Goal: Task Accomplishment & Management: Complete application form

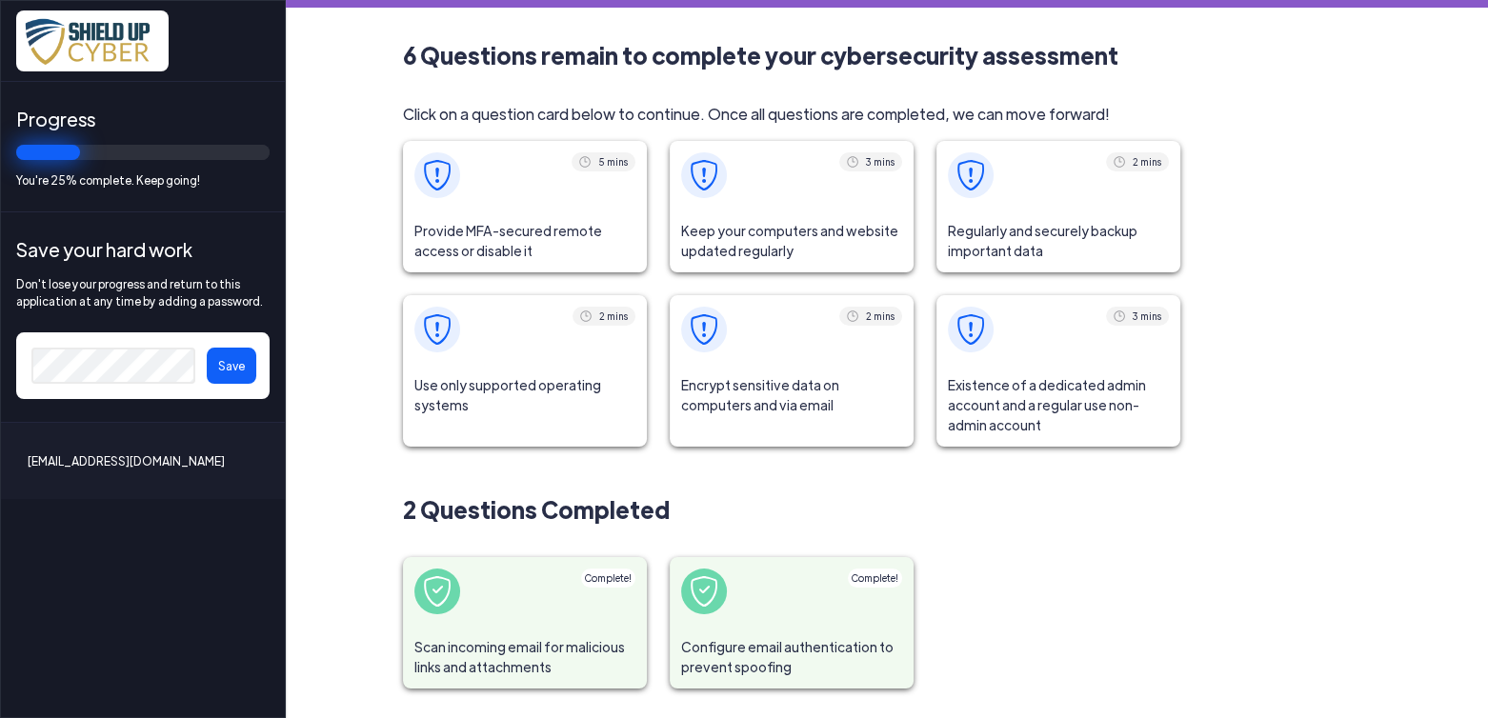
click at [818, 192] on span at bounding box center [792, 175] width 244 height 69
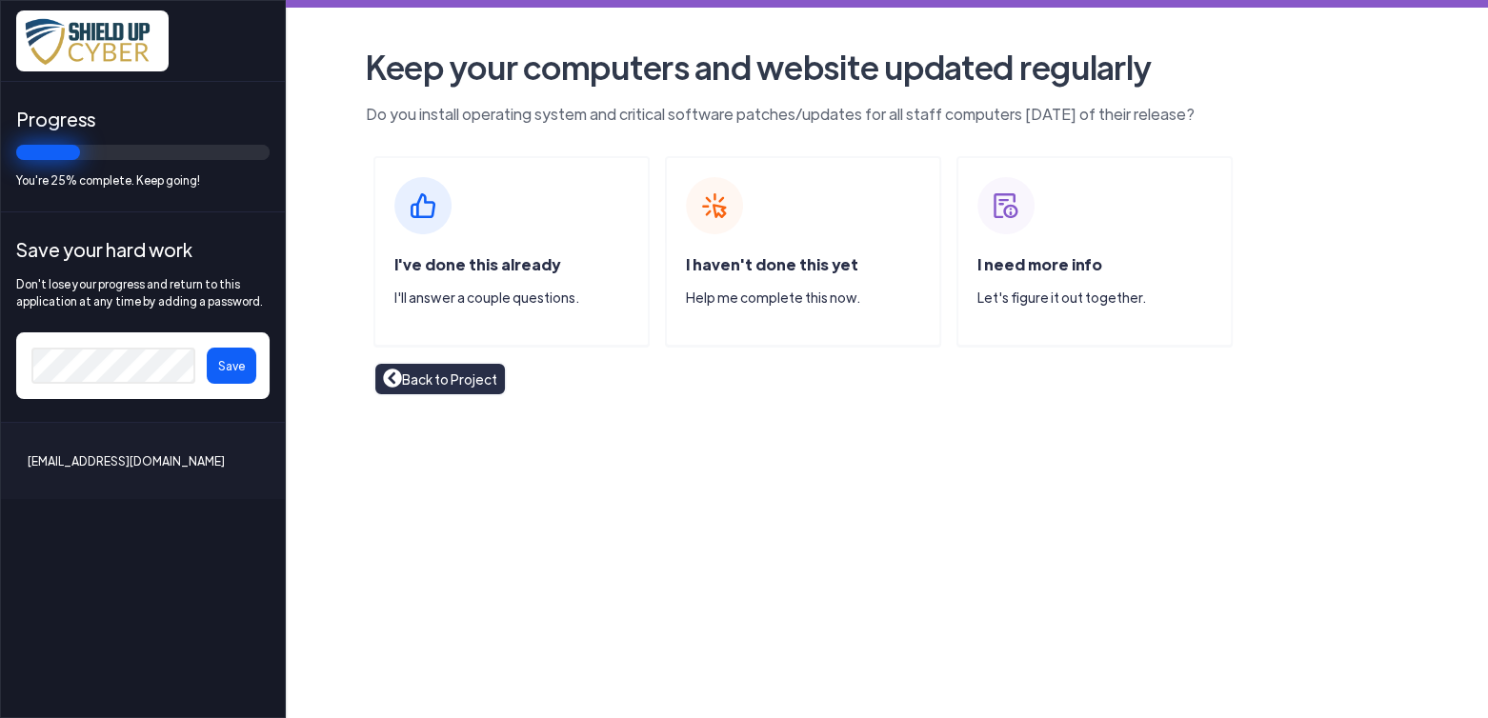
click at [455, 384] on link "Back to Project" at bounding box center [440, 379] width 114 height 21
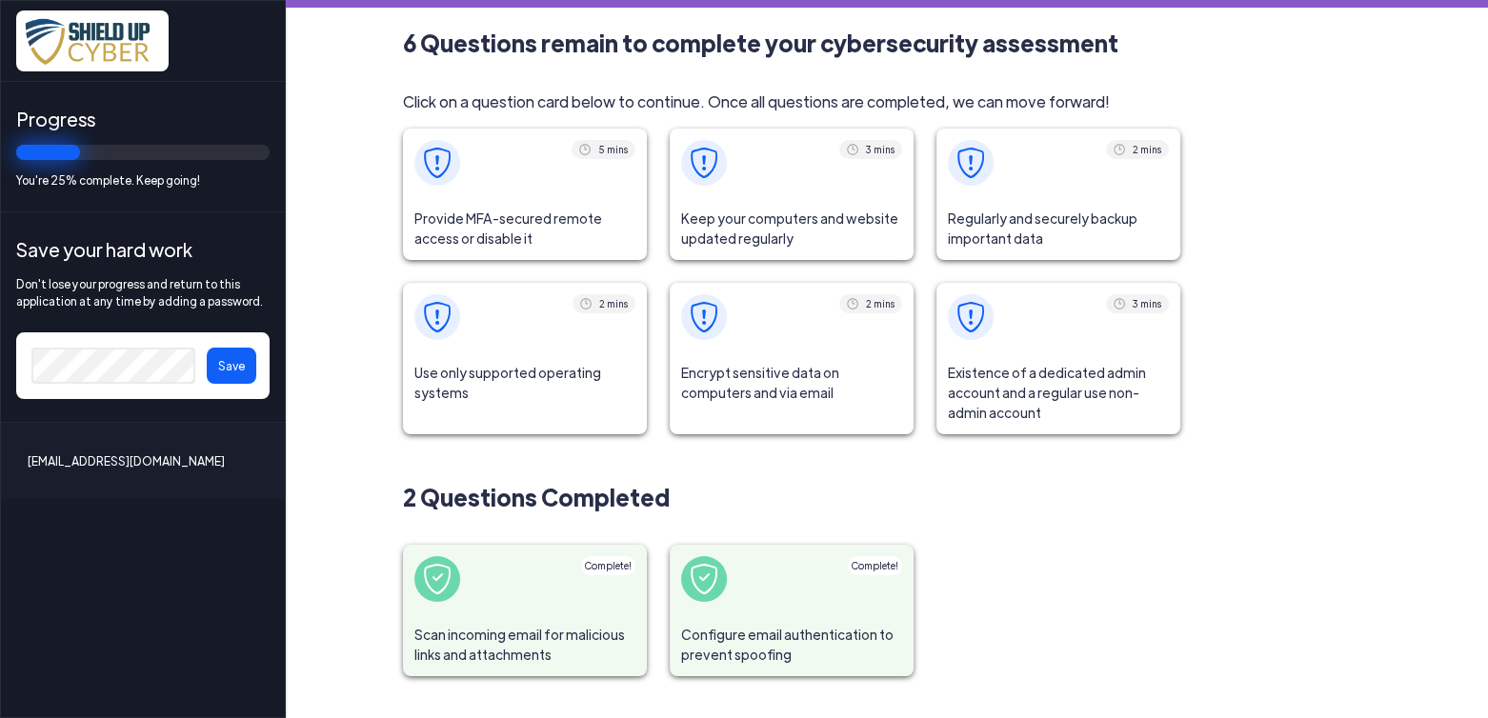
scroll to position [15, 0]
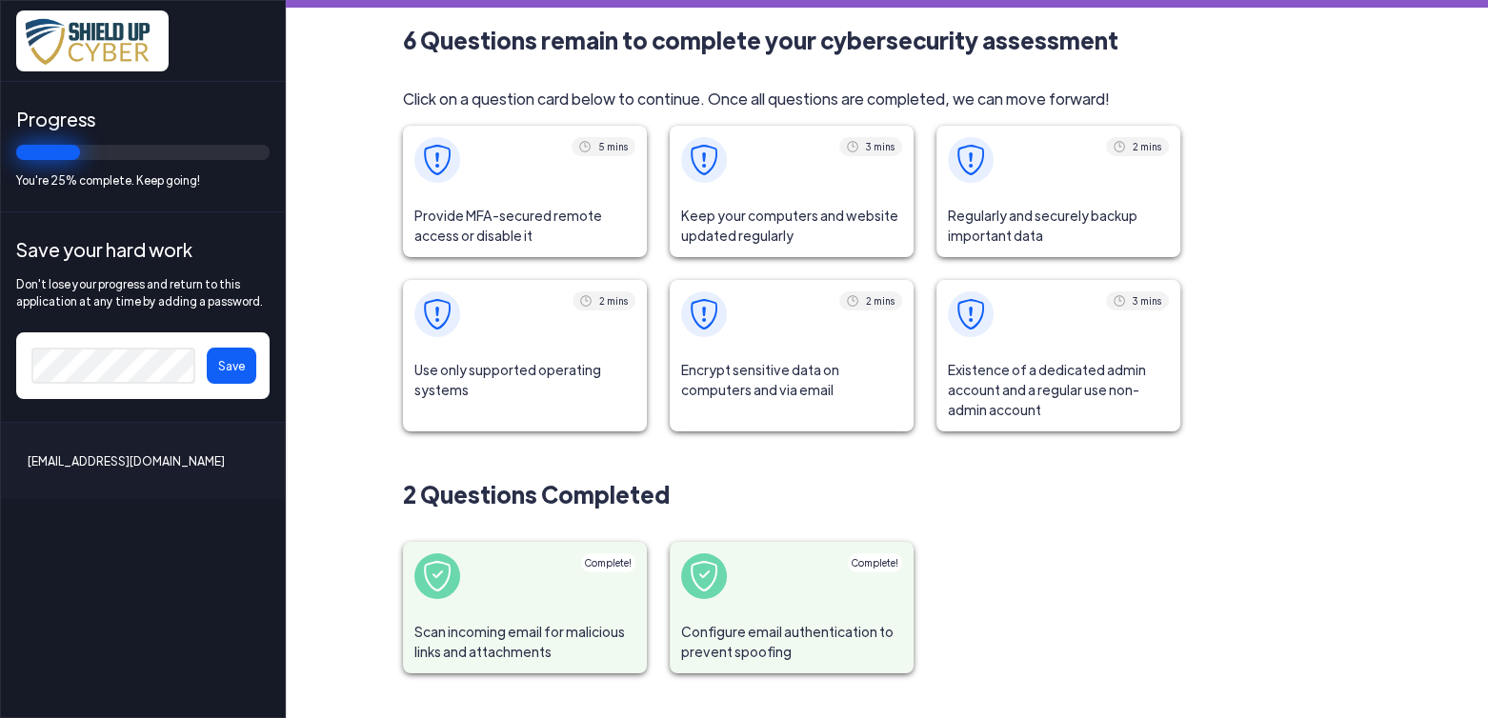
click at [754, 389] on span "Encrypt sensitive data on computers and via email" at bounding box center [792, 380] width 244 height 63
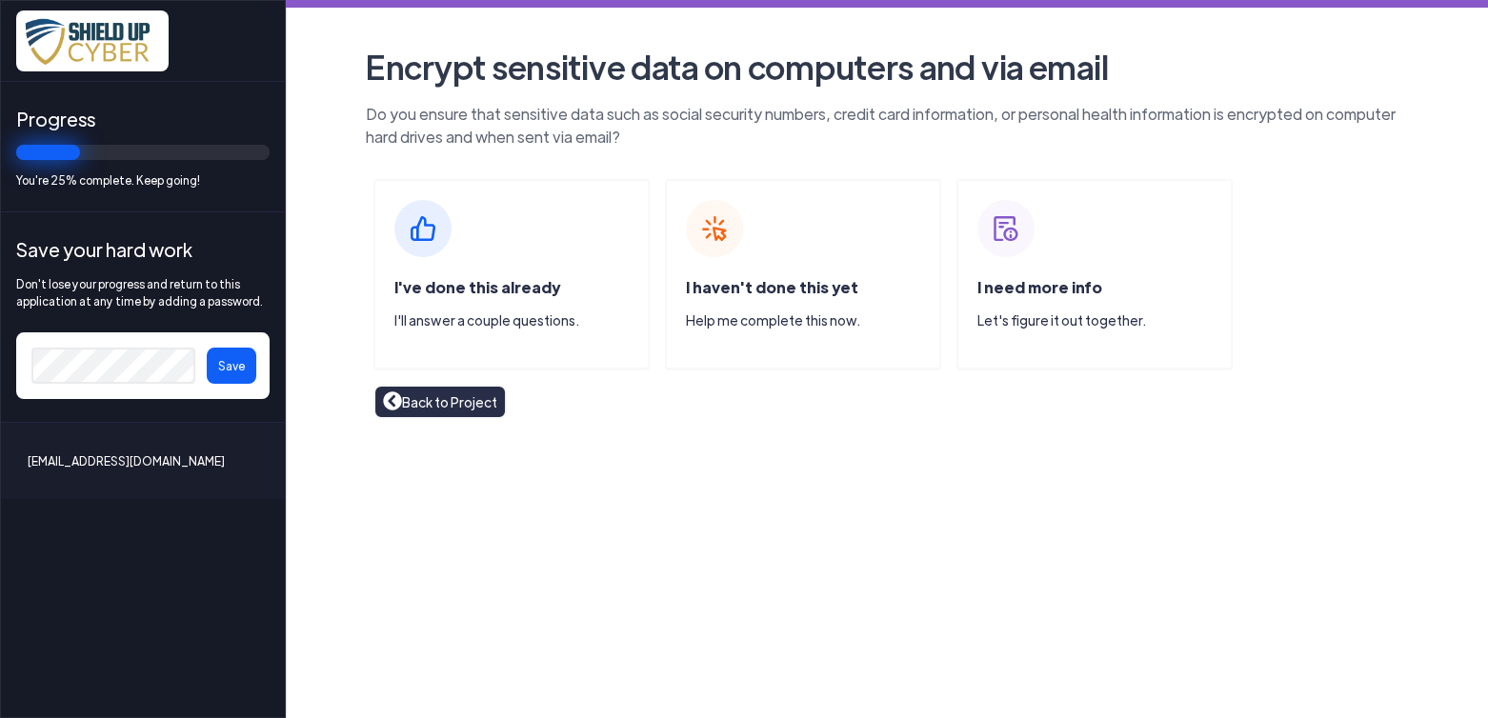
click at [1370, 328] on div "I've done this already I'll answer a couple questions. I haven't done this yet …" at bounding box center [887, 274] width 1058 height 191
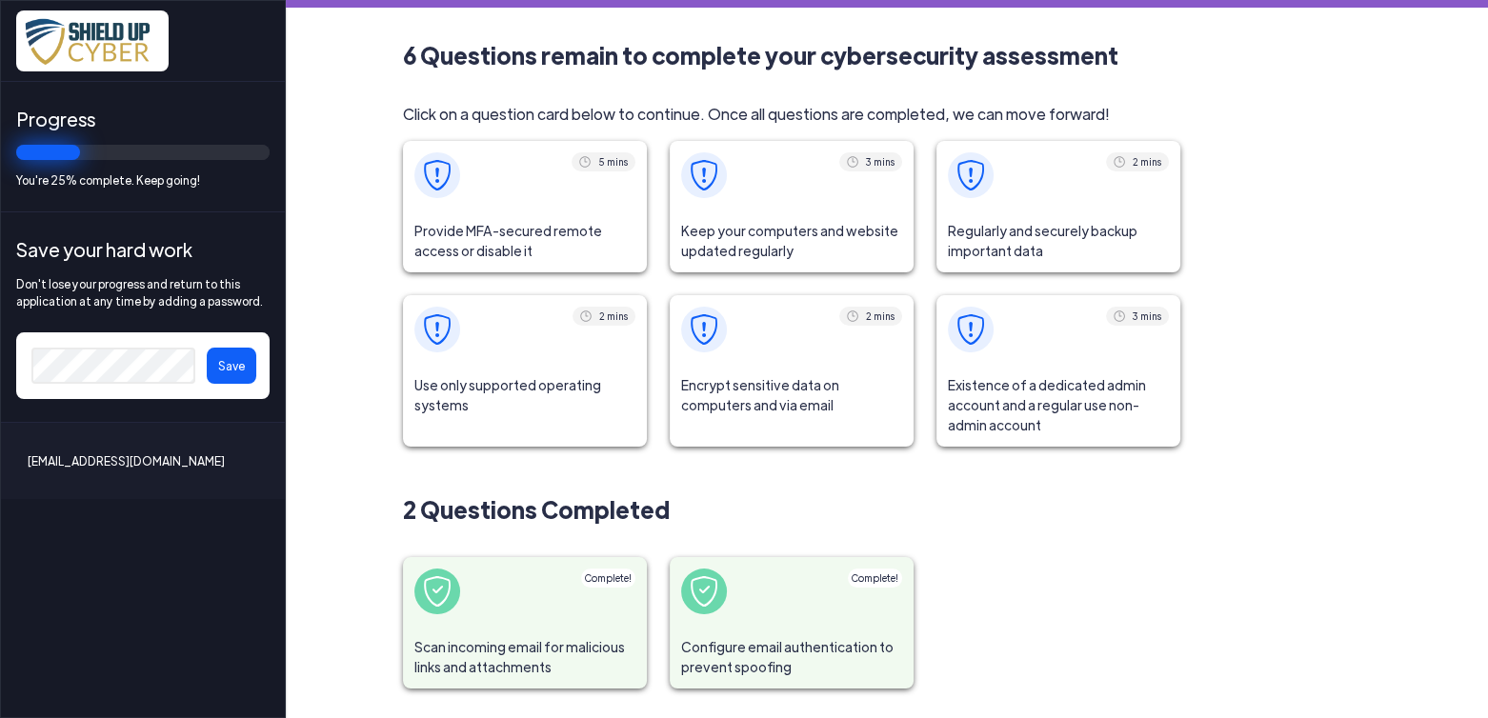
click at [1251, 259] on div "6 Questions remain to complete your cybersecurity assessment Click on a questio…" at bounding box center [887, 363] width 1058 height 651
click at [1105, 240] on span "Regularly and securely backup important data" at bounding box center [1059, 241] width 244 height 63
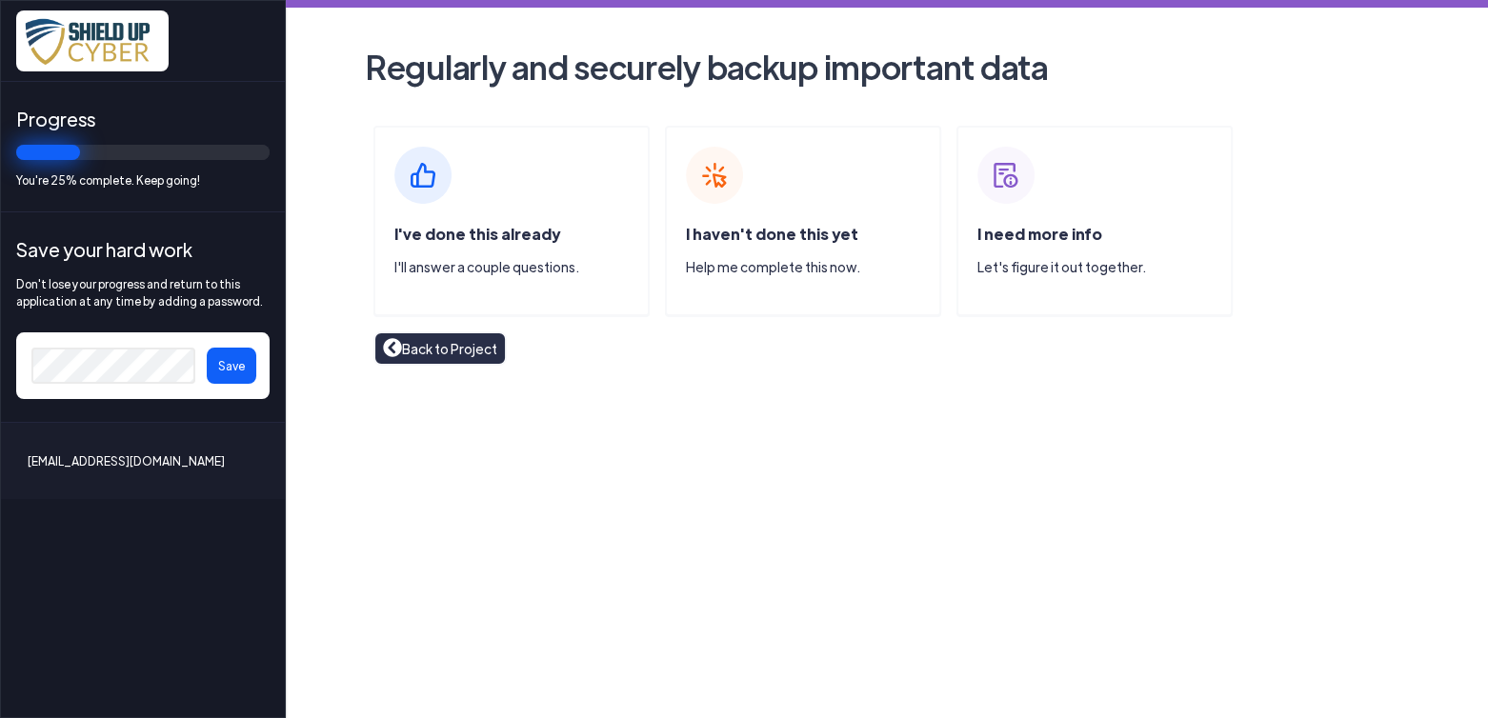
click at [542, 207] on div "I've done this already I'll answer a couple questions." at bounding box center [512, 221] width 276 height 191
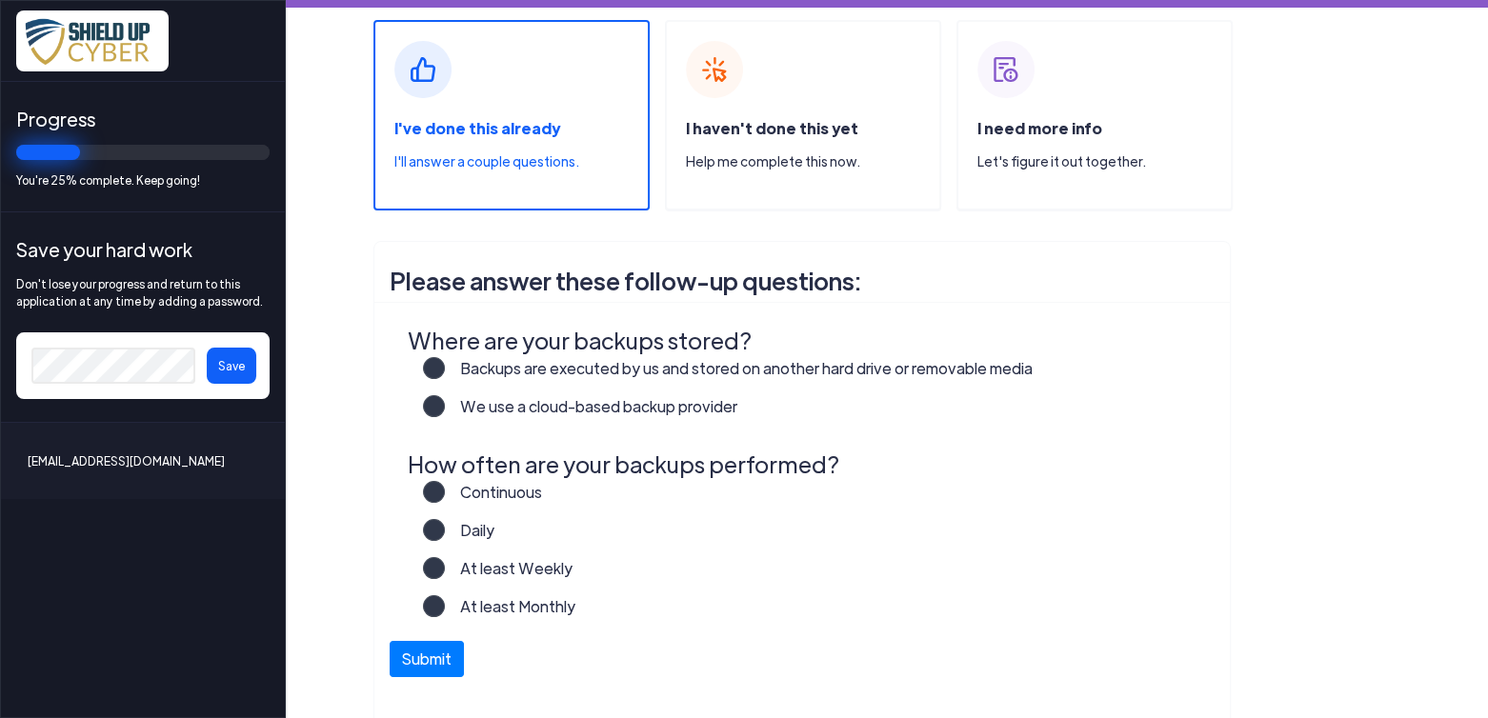
scroll to position [207, 0]
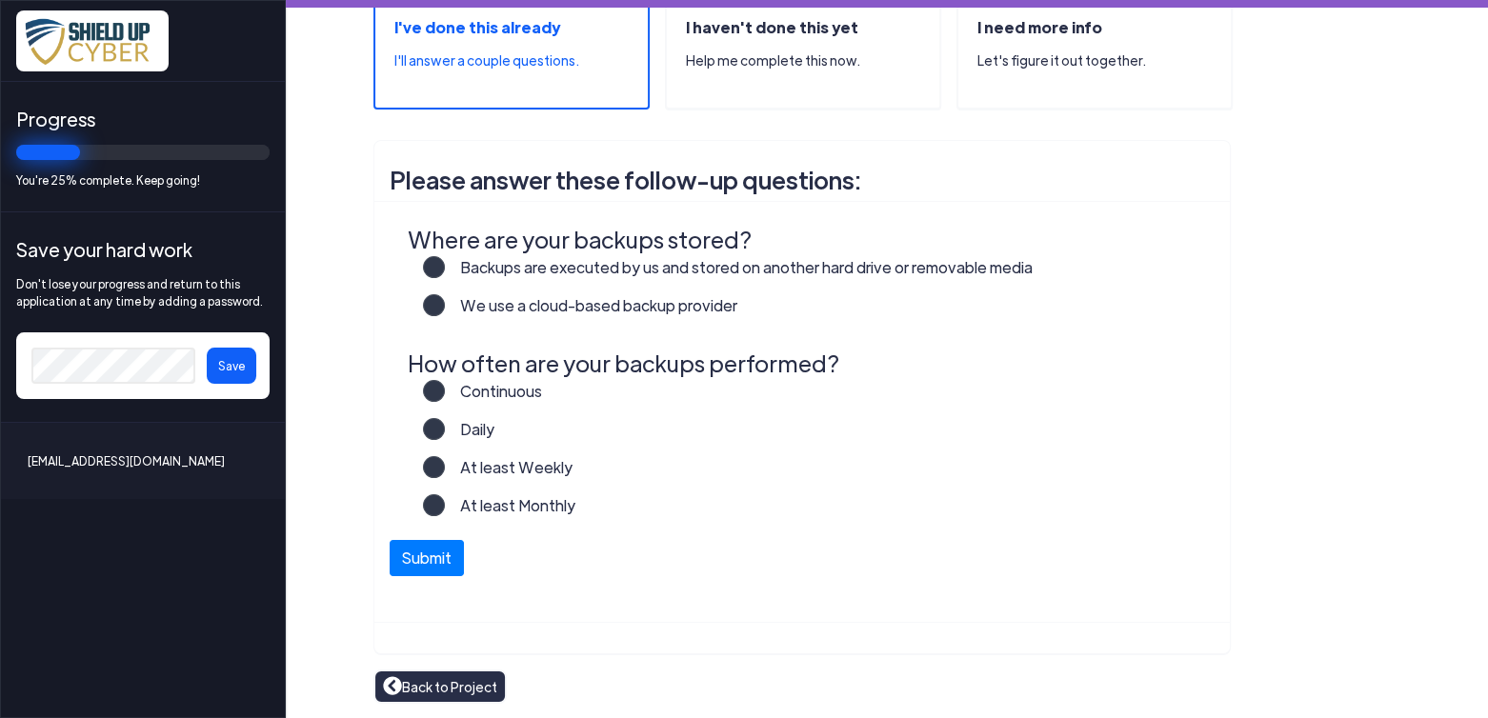
click at [445, 398] on label "Continuous" at bounding box center [493, 399] width 97 height 38
click at [0, 0] on input "Continuous" at bounding box center [0, 0] width 0 height 0
click at [445, 308] on label "We use a cloud-based backup provider" at bounding box center [591, 313] width 293 height 38
click at [0, 0] on input "We use a cloud-based backup provider" at bounding box center [0, 0] width 0 height 0
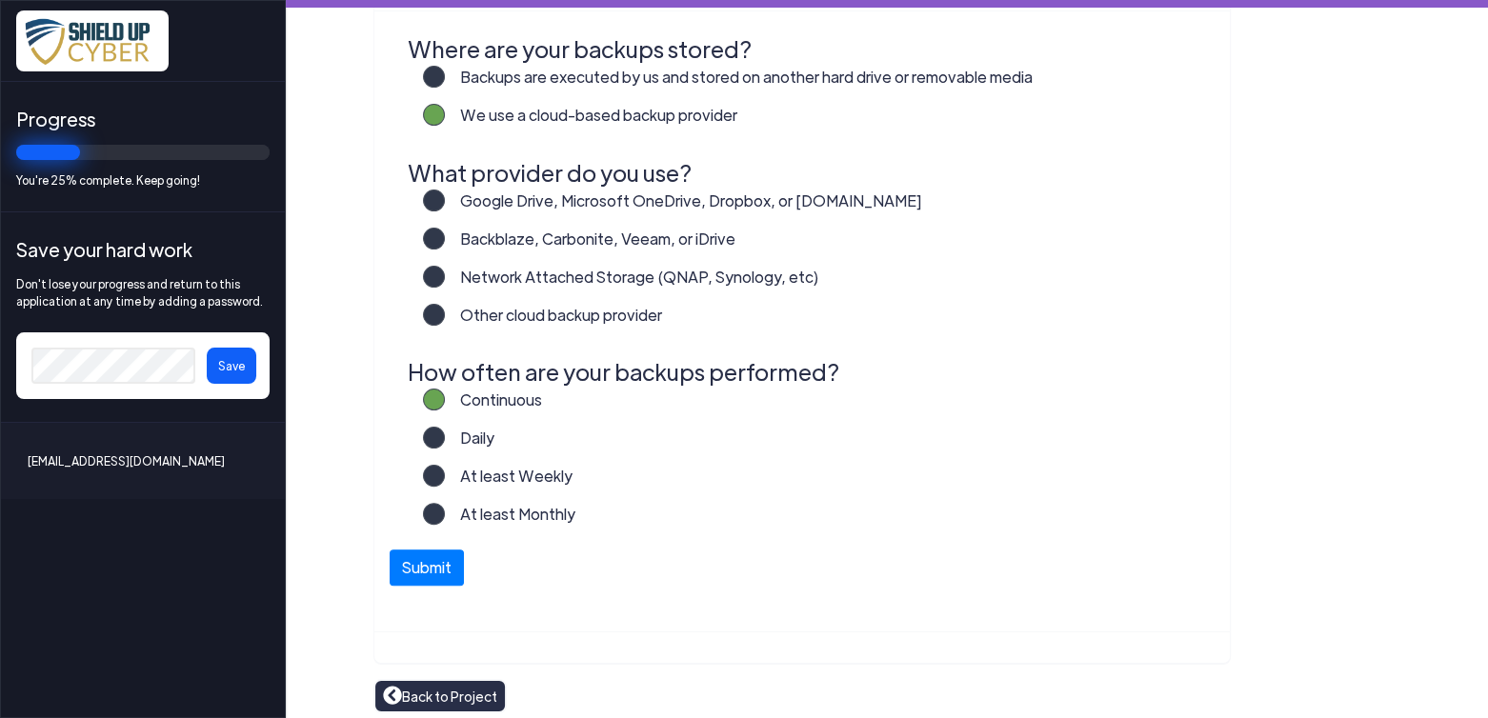
scroll to position [406, 0]
